Goal: Browse casually

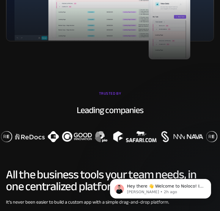
scroll to position [297, 0]
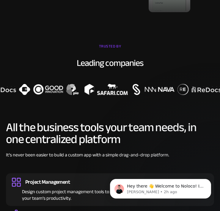
drag, startPoint x: 125, startPoint y: 80, endPoint x: 85, endPoint y: 18, distance: 73.4
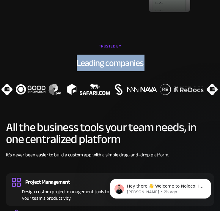
drag, startPoint x: 75, startPoint y: 65, endPoint x: 149, endPoint y: 71, distance: 73.6
click at [149, 71] on div "TRUSTED BY Leading companies" at bounding box center [110, 68] width 220 height 53
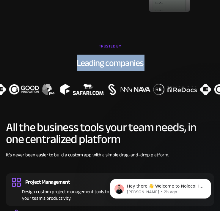
click at [143, 64] on div "Leading companies" at bounding box center [110, 63] width 220 height 12
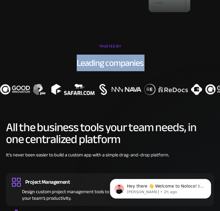
drag, startPoint x: 143, startPoint y: 64, endPoint x: 63, endPoint y: 66, distance: 79.6
click at [63, 66] on div "Leading companies" at bounding box center [110, 63] width 220 height 12
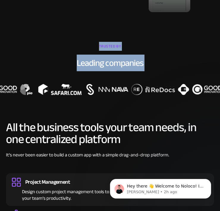
drag, startPoint x: 71, startPoint y: 47, endPoint x: 136, endPoint y: 83, distance: 74.6
click at [136, 83] on div "TRUSTED BY Leading companies" at bounding box center [110, 68] width 220 height 53
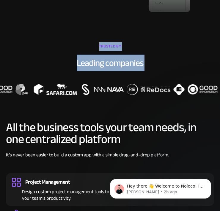
click at [151, 63] on div "Leading companies" at bounding box center [110, 63] width 220 height 12
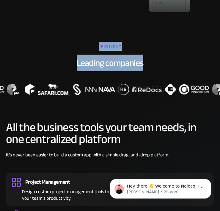
drag, startPoint x: 143, startPoint y: 64, endPoint x: 30, endPoint y: 21, distance: 120.2
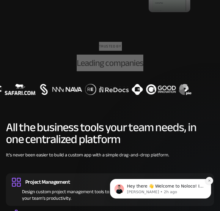
click at [208, 179] on icon "Dismiss notification" at bounding box center [209, 180] width 3 height 3
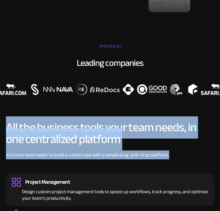
drag, startPoint x: 172, startPoint y: 153, endPoint x: -12, endPoint y: 120, distance: 187.1
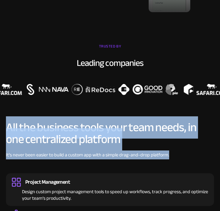
click at [130, 139] on h2 "All the business tools your team needs, in one centralized platform" at bounding box center [110, 134] width 208 height 24
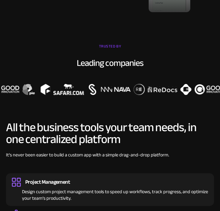
click at [181, 90] on img at bounding box center [185, 89] width 11 height 11
